Goal: Task Accomplishment & Management: Manage account settings

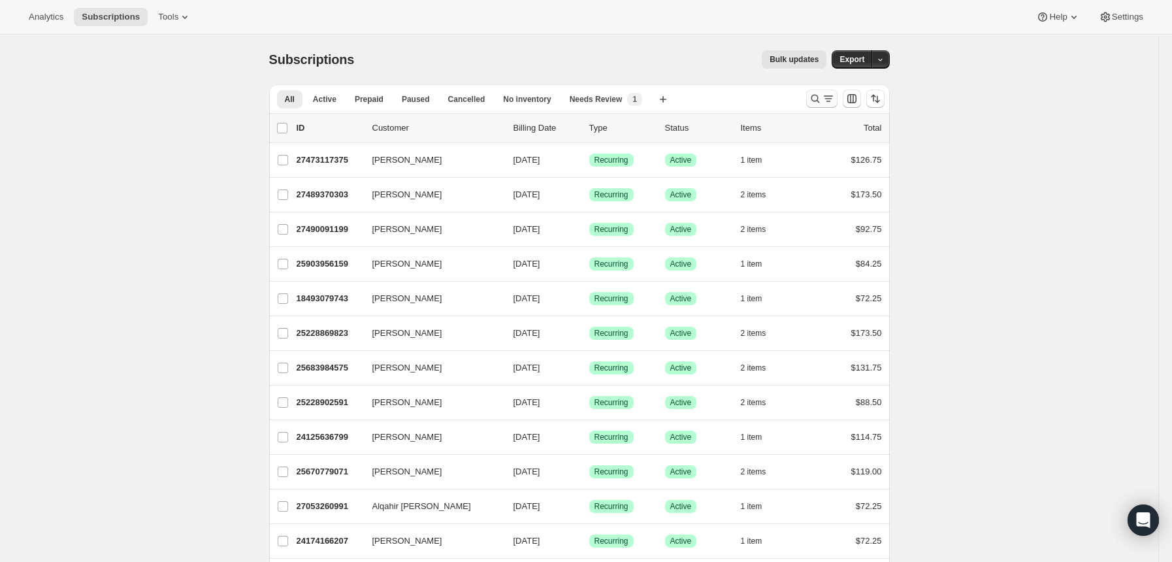
click at [811, 92] on button "Search and filter results" at bounding box center [821, 98] width 31 height 18
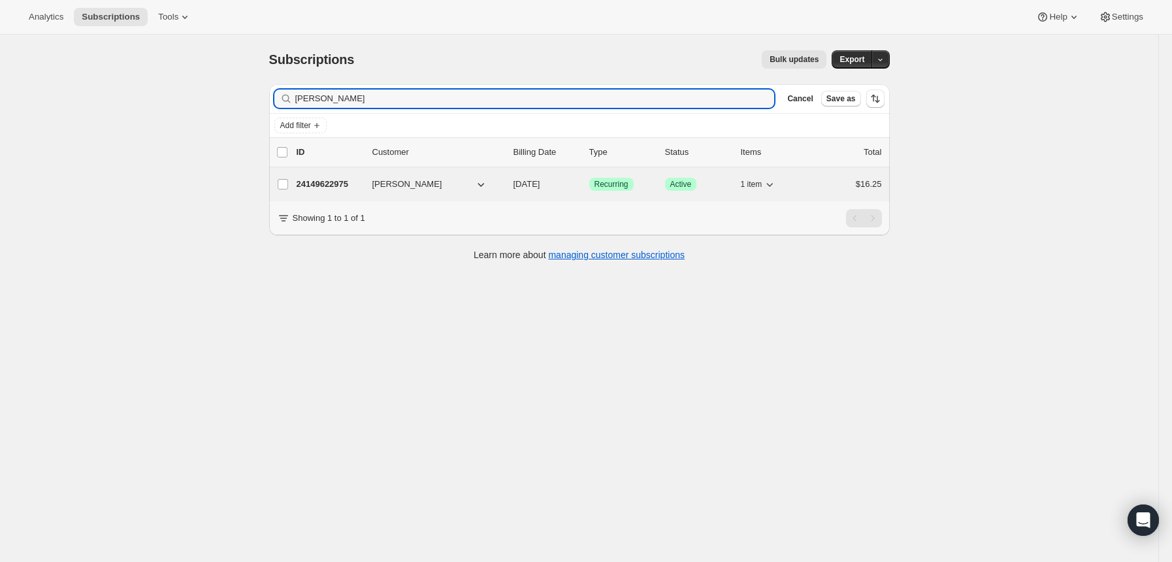
type input "[PERSON_NAME]"
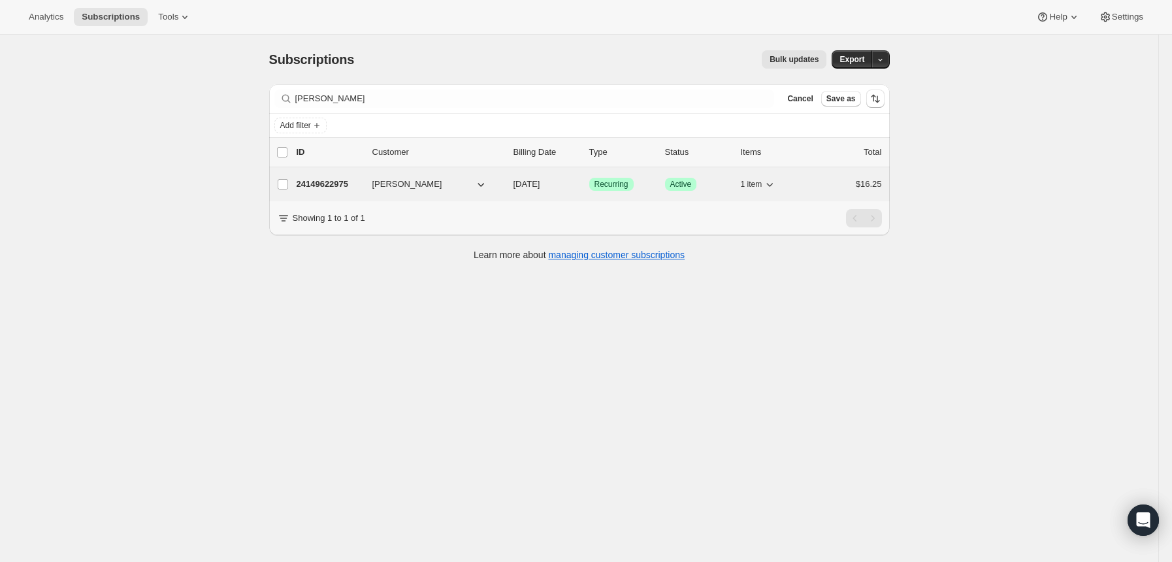
click at [309, 182] on p "24149622975" at bounding box center [329, 184] width 65 height 13
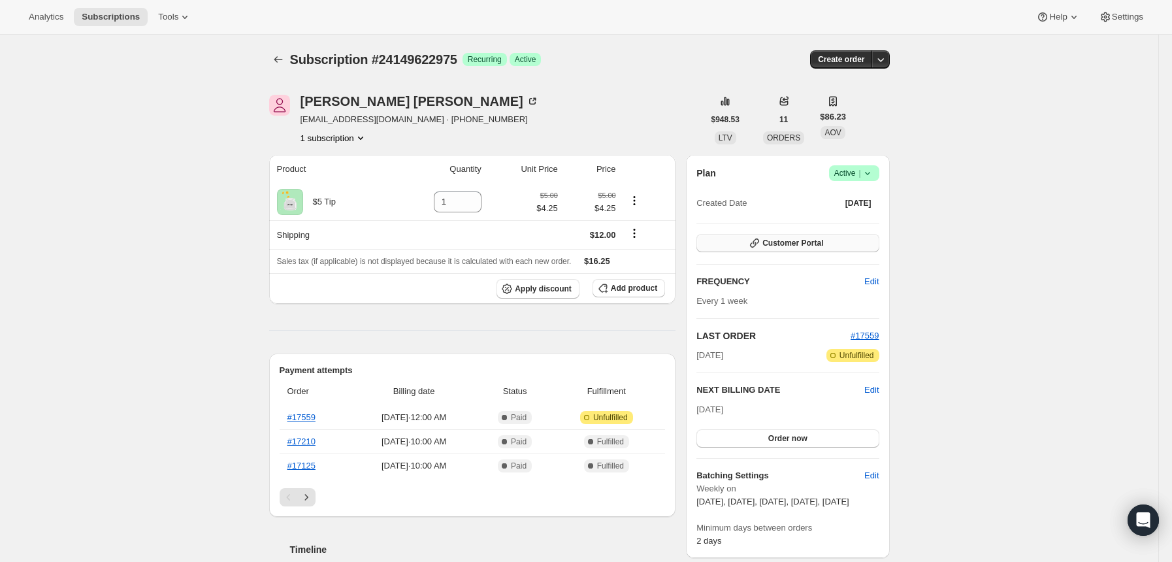
click at [782, 245] on span "Customer Portal" at bounding box center [792, 243] width 61 height 10
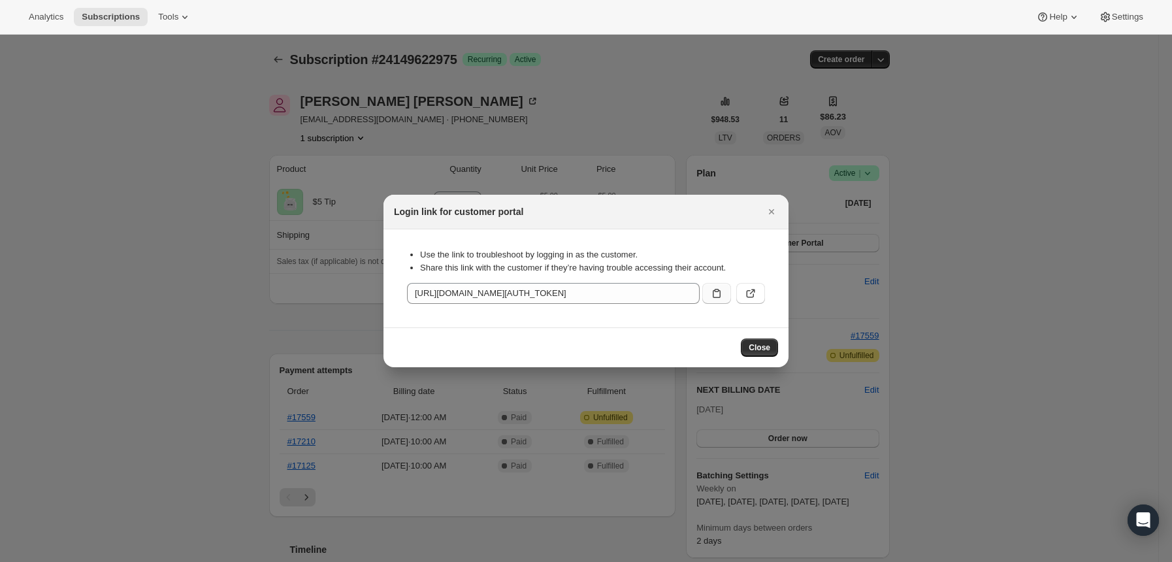
click at [713, 288] on icon ":rcr:" at bounding box center [716, 293] width 13 height 13
